Goal: Information Seeking & Learning: Learn about a topic

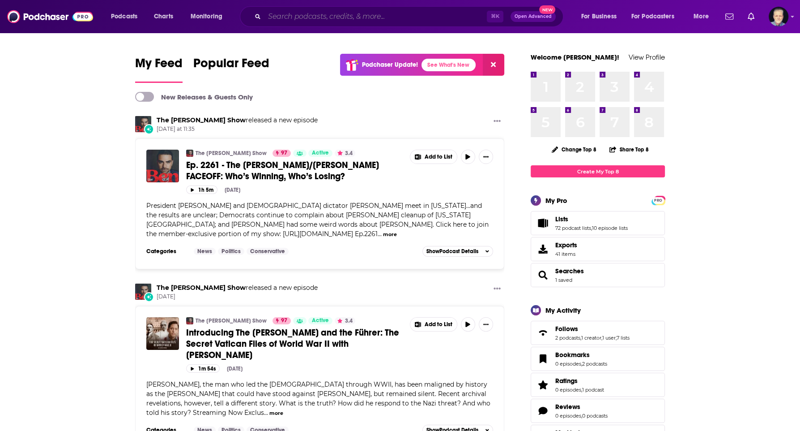
click at [296, 15] on input "Search podcasts, credits, & more..." at bounding box center [375, 16] width 222 height 14
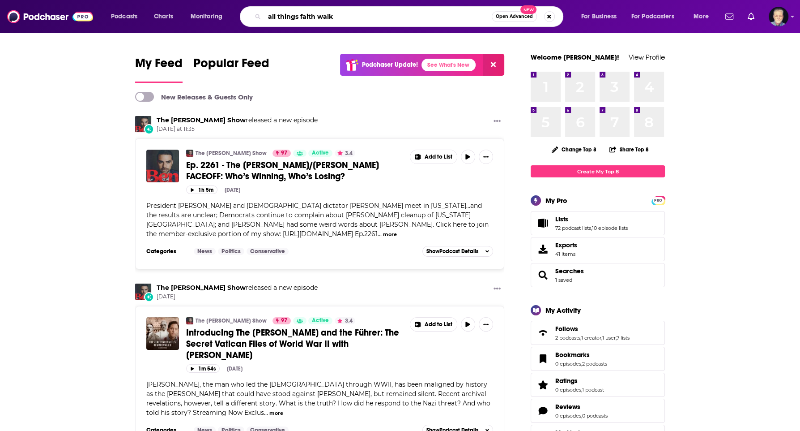
type input "all things faith walk"
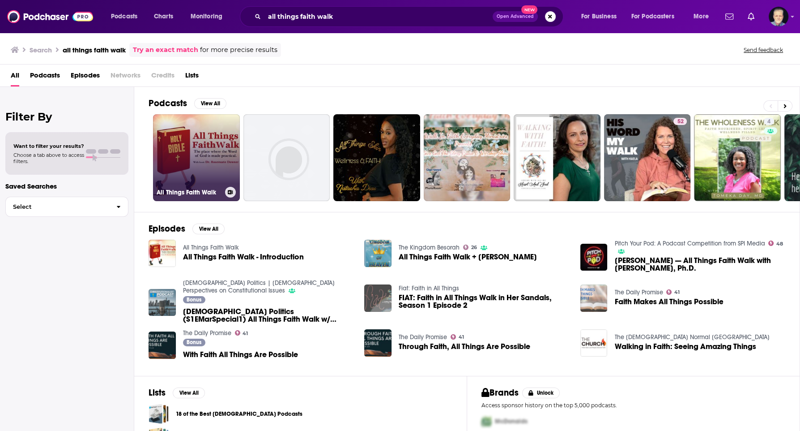
click at [201, 158] on link "All Things Faith Walk" at bounding box center [196, 157] width 87 height 87
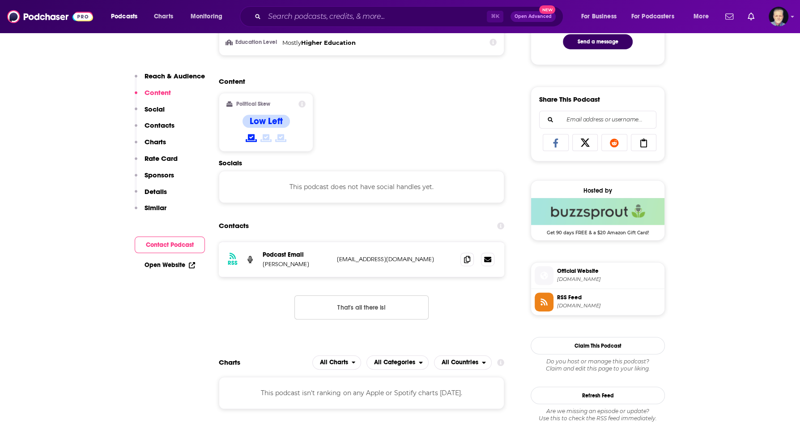
scroll to position [512, 0]
